Goal: Navigation & Orientation: Find specific page/section

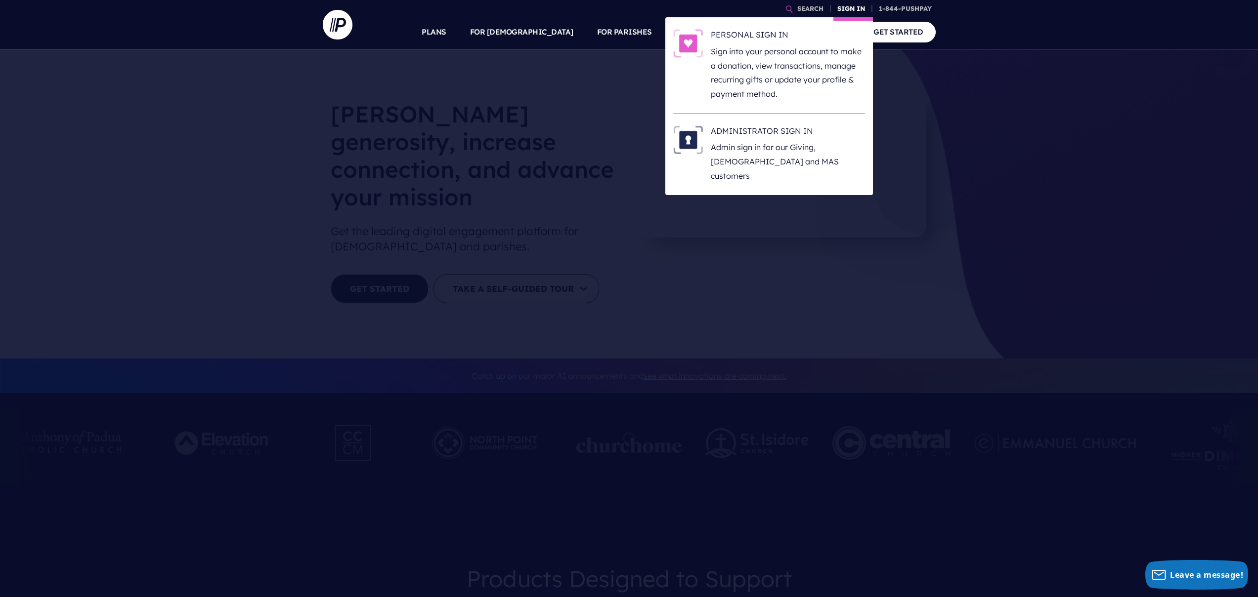
click at [853, 6] on link "SIGN IN" at bounding box center [851, 8] width 36 height 17
click at [771, 135] on h6 "ADMINISTRATOR SIGN IN" at bounding box center [788, 133] width 154 height 15
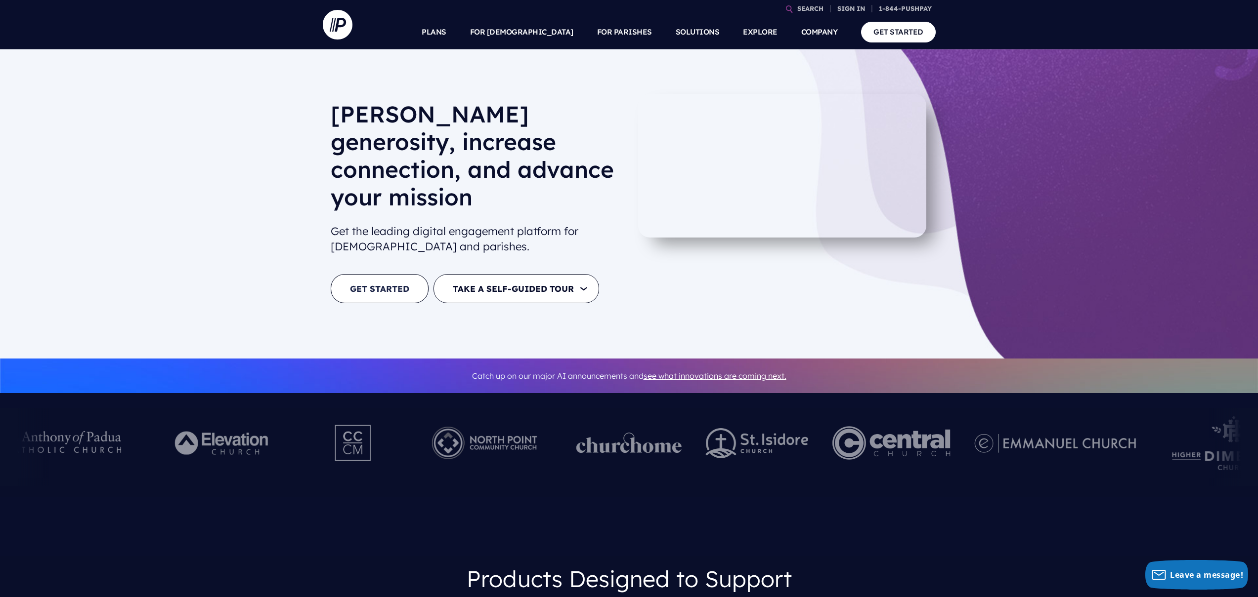
click at [381, 274] on link "GET STARTED" at bounding box center [380, 288] width 98 height 29
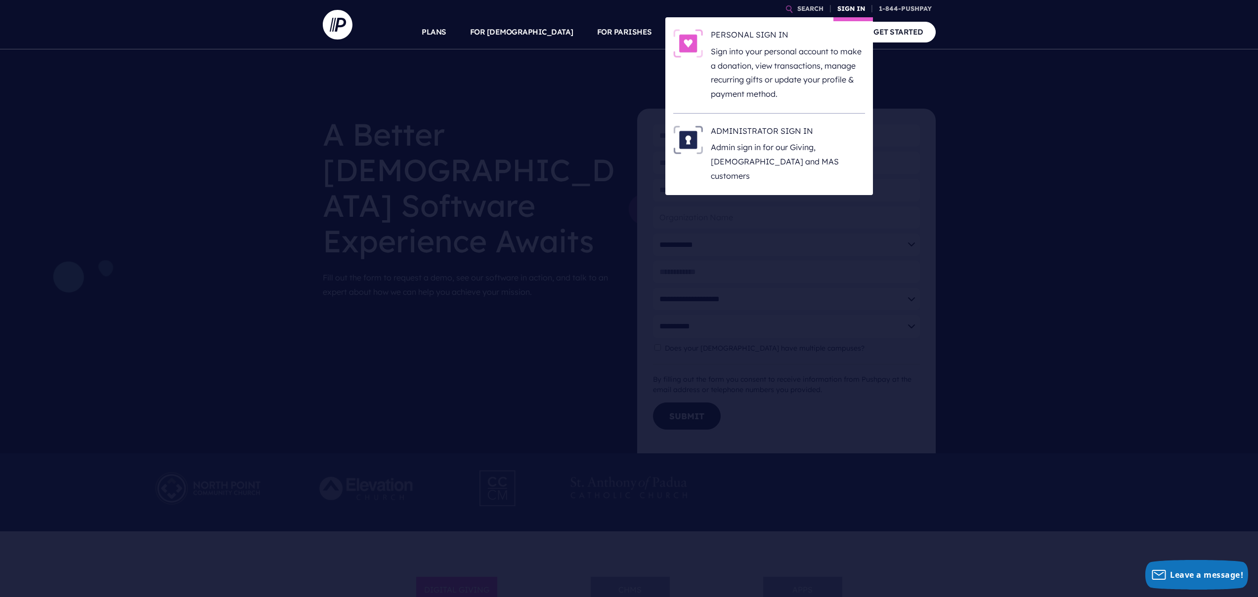
click at [856, 4] on link "SIGN IN" at bounding box center [851, 8] width 36 height 17
click at [784, 124] on li "ADMINISTRATOR SIGN IN Admin sign in for our Giving, [DEMOGRAPHIC_DATA] and MAS …" at bounding box center [769, 155] width 192 height 82
click at [784, 127] on h6 "ADMINISTRATOR SIGN IN" at bounding box center [788, 133] width 154 height 15
